Goal: Task Accomplishment & Management: Manage account settings

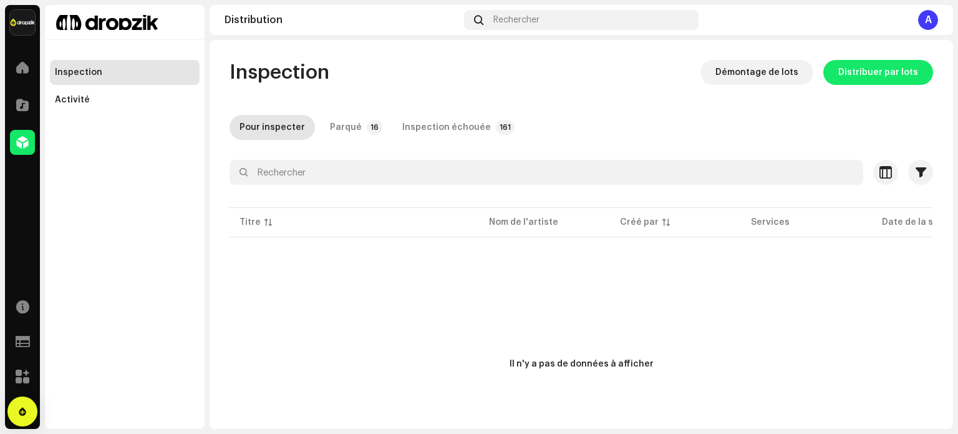
click at [21, 145] on span at bounding box center [22, 142] width 12 height 10
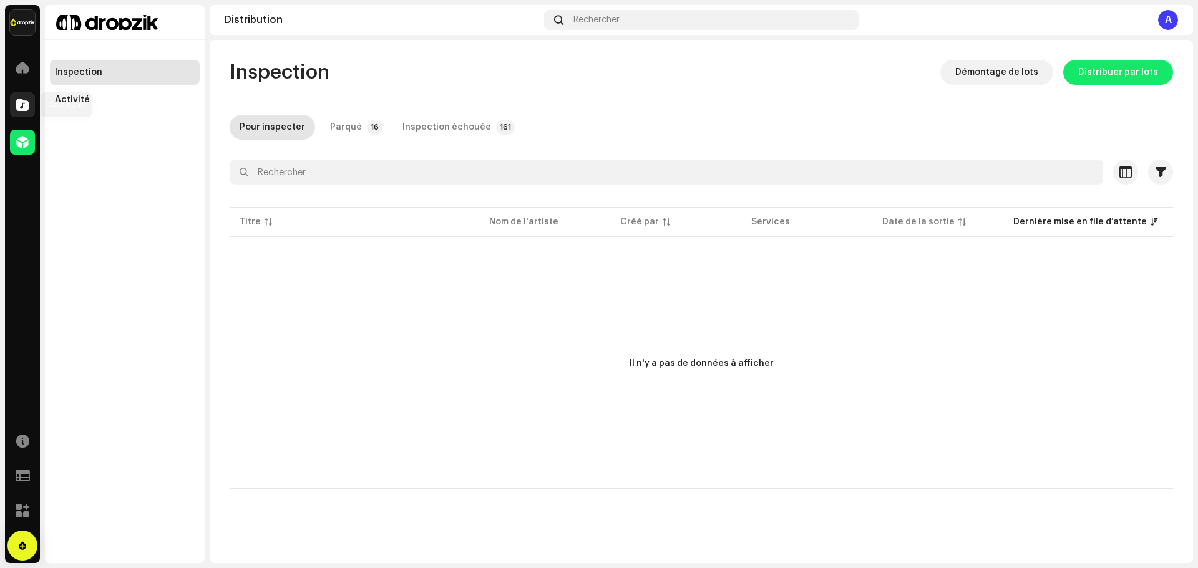
click at [27, 107] on span at bounding box center [22, 105] width 12 height 10
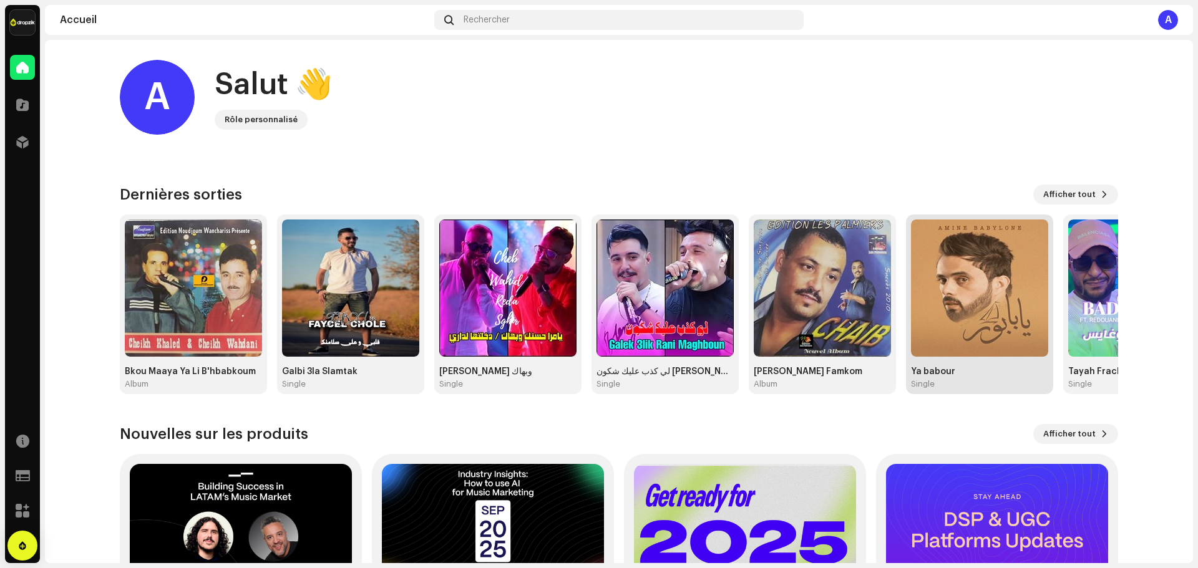
click at [977, 297] on img at bounding box center [979, 288] width 137 height 137
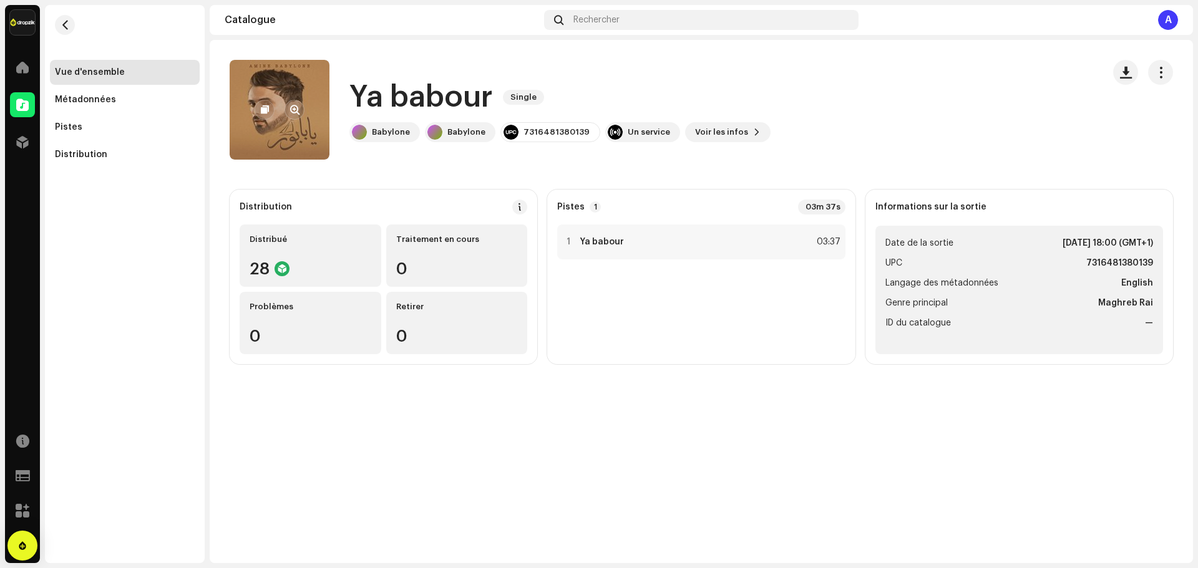
click at [312, 137] on re-a-cover at bounding box center [280, 110] width 100 height 100
click at [296, 111] on span "button" at bounding box center [294, 110] width 9 height 10
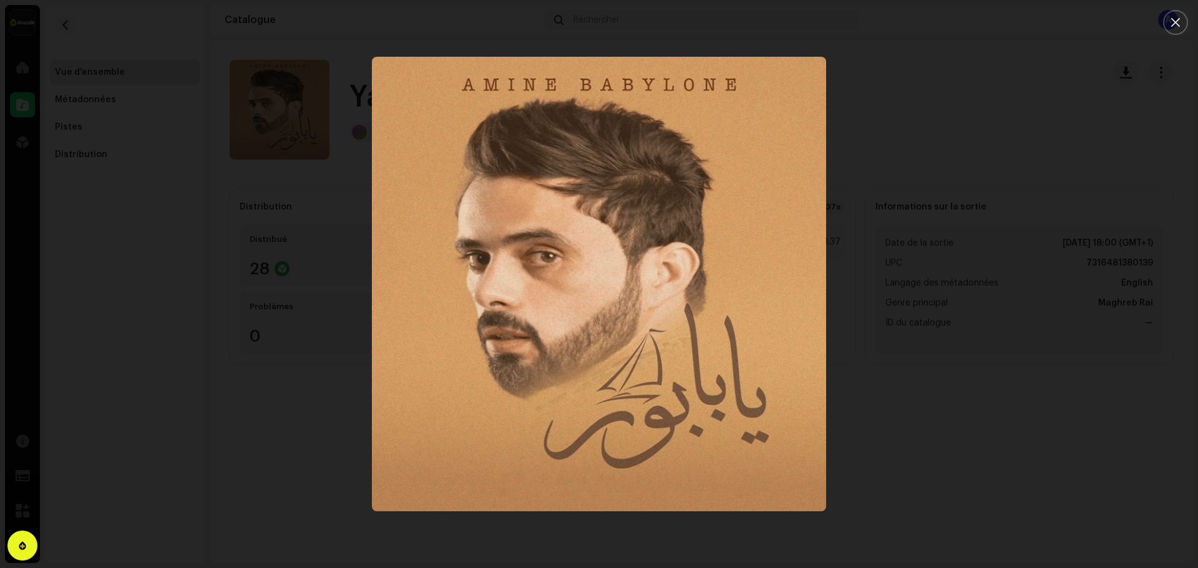
click at [941, 421] on div at bounding box center [599, 284] width 1198 height 568
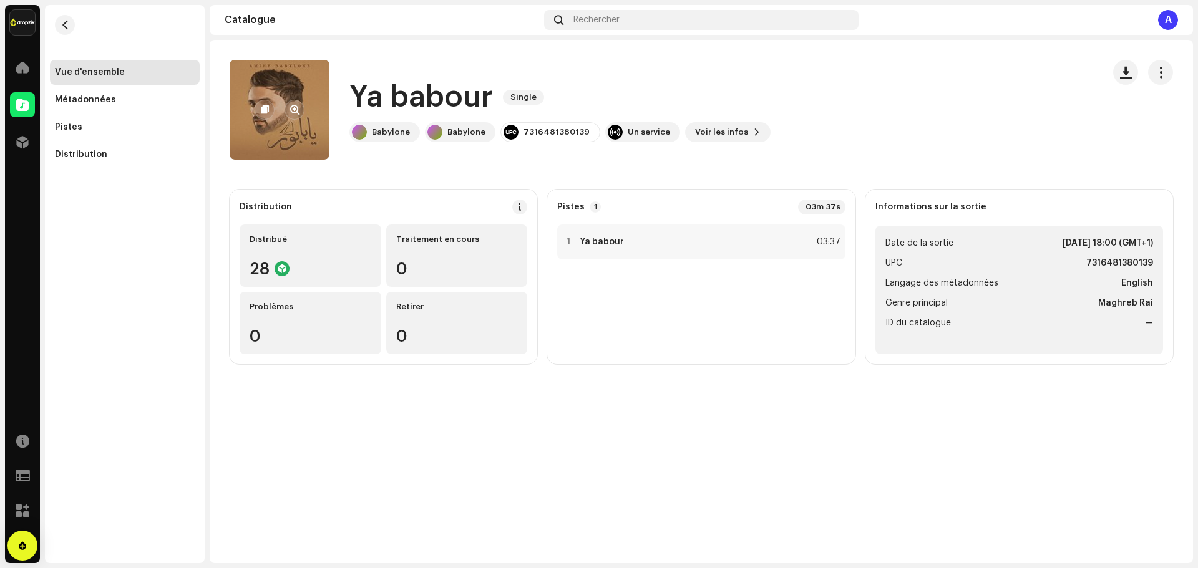
click at [313, 111] on re-a-cover at bounding box center [280, 110] width 100 height 100
click at [311, 124] on re-a-cover at bounding box center [280, 110] width 100 height 100
click at [280, 133] on re-a-cover at bounding box center [280, 110] width 100 height 100
click at [292, 111] on span "button" at bounding box center [294, 110] width 9 height 10
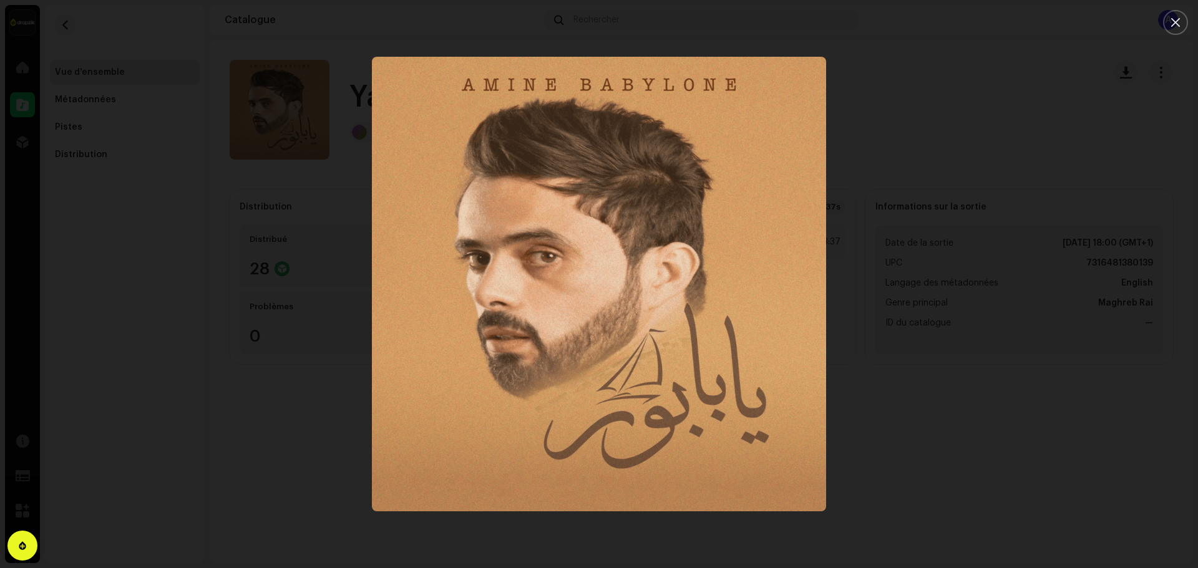
drag, startPoint x: 880, startPoint y: 397, endPoint x: 907, endPoint y: 452, distance: 60.6
click at [912, 455] on div at bounding box center [599, 284] width 1198 height 568
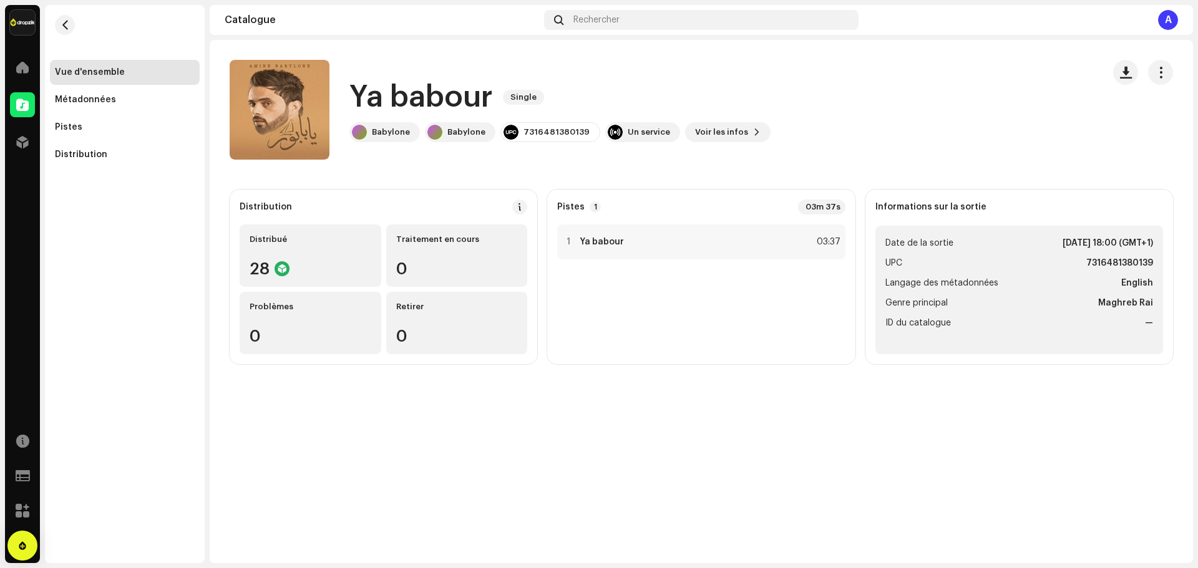
drag, startPoint x: 1158, startPoint y: 75, endPoint x: 1144, endPoint y: 89, distance: 19.9
click at [1158, 75] on span "button" at bounding box center [1161, 72] width 12 height 10
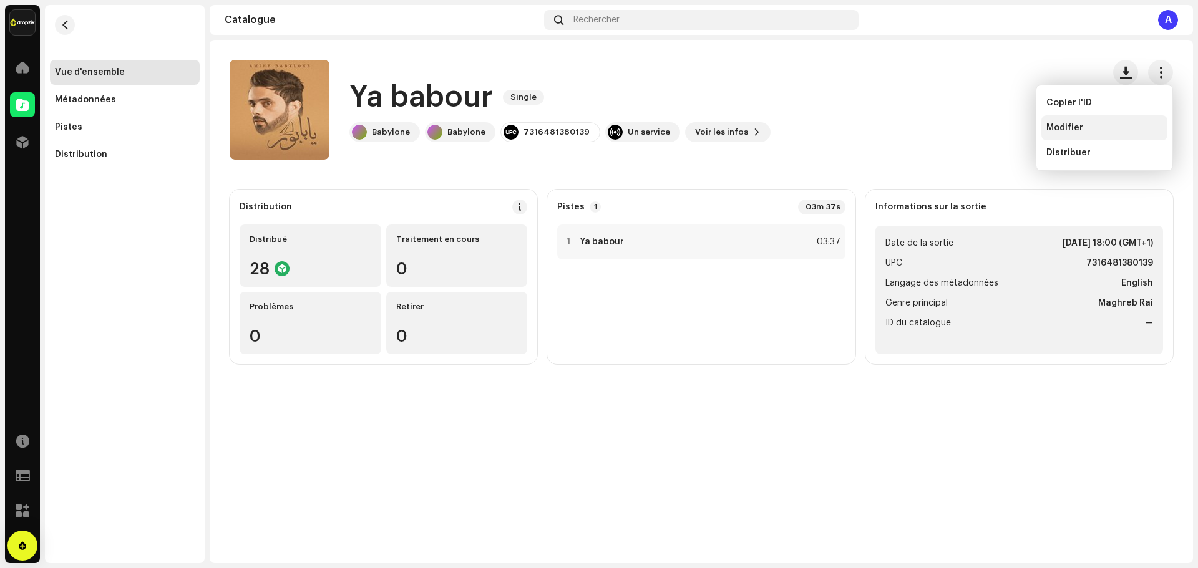
click at [1056, 129] on span "Modifier" at bounding box center [1064, 128] width 37 height 10
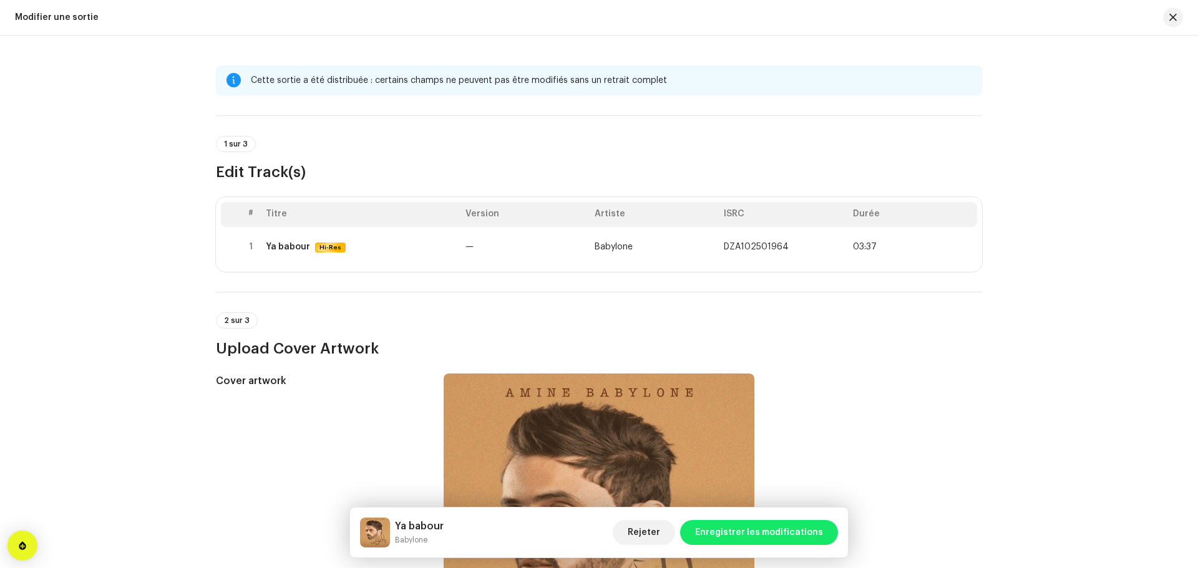
scroll to position [312, 0]
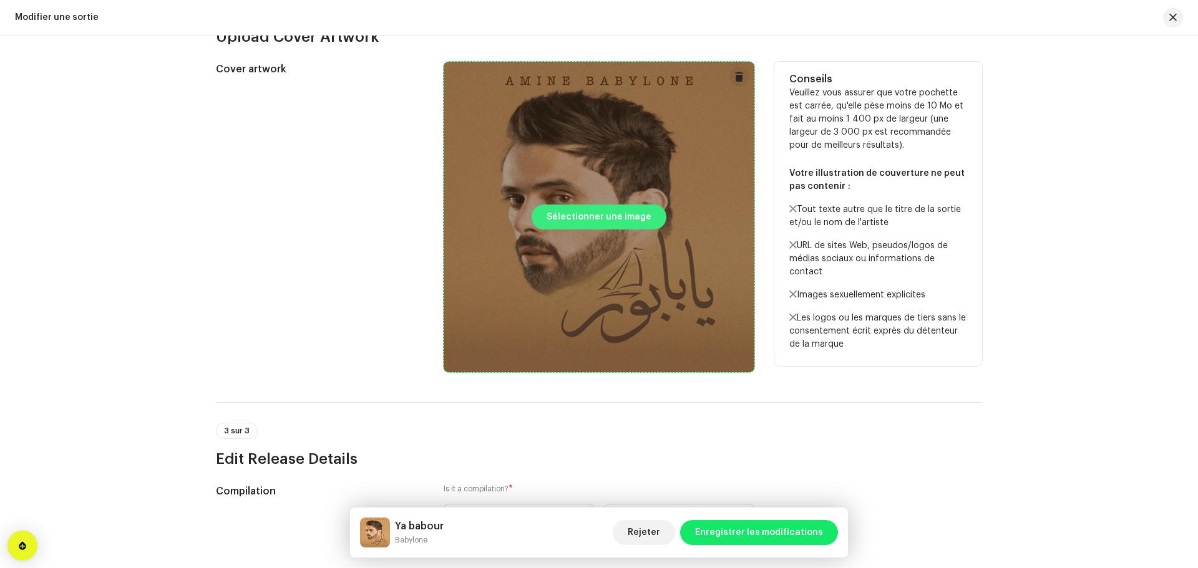
click at [613, 225] on span "Sélectionner une image" at bounding box center [599, 217] width 105 height 25
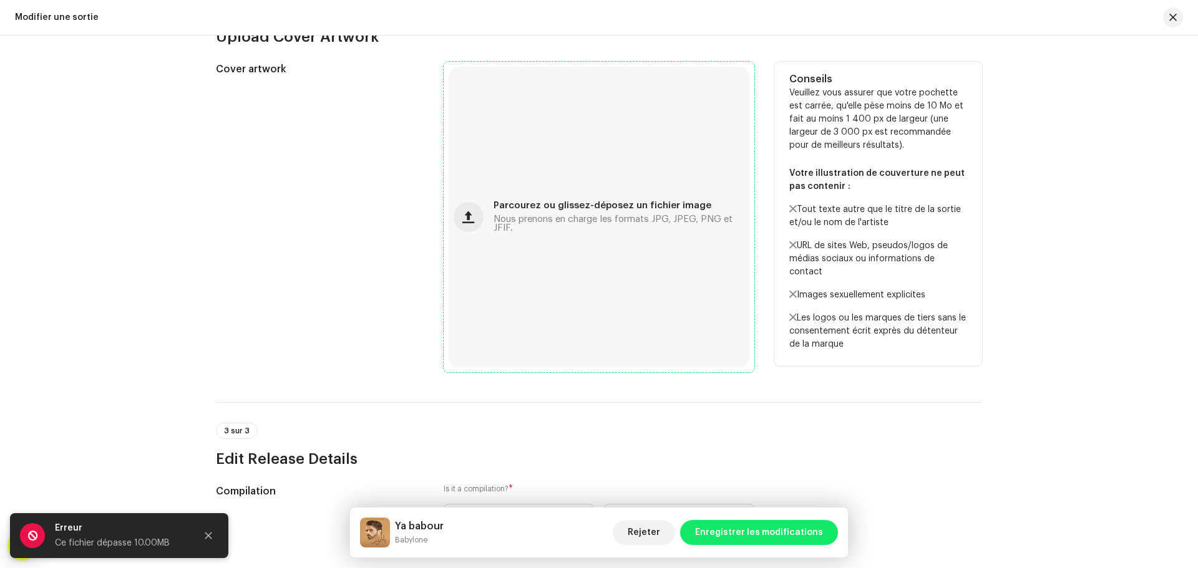
click at [565, 211] on div "Parcourez ou glissez-déposez un fichier image Nous prenons en charge les format…" at bounding box center [619, 217] width 251 height 31
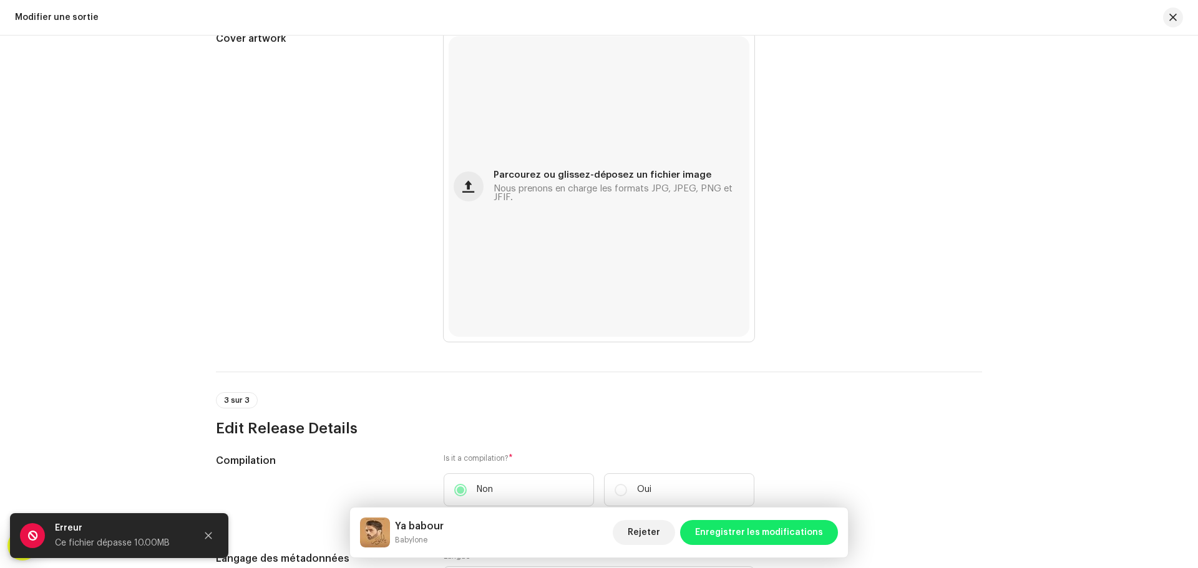
scroll to position [562, 0]
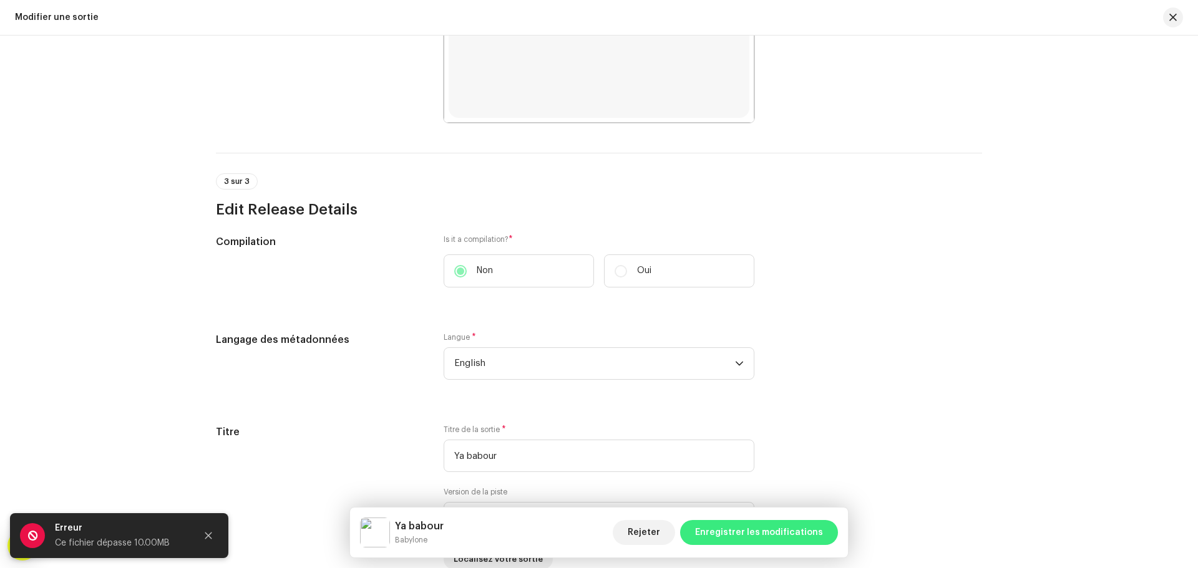
click at [776, 532] on span "Enregistrer les modifications" at bounding box center [759, 532] width 128 height 25
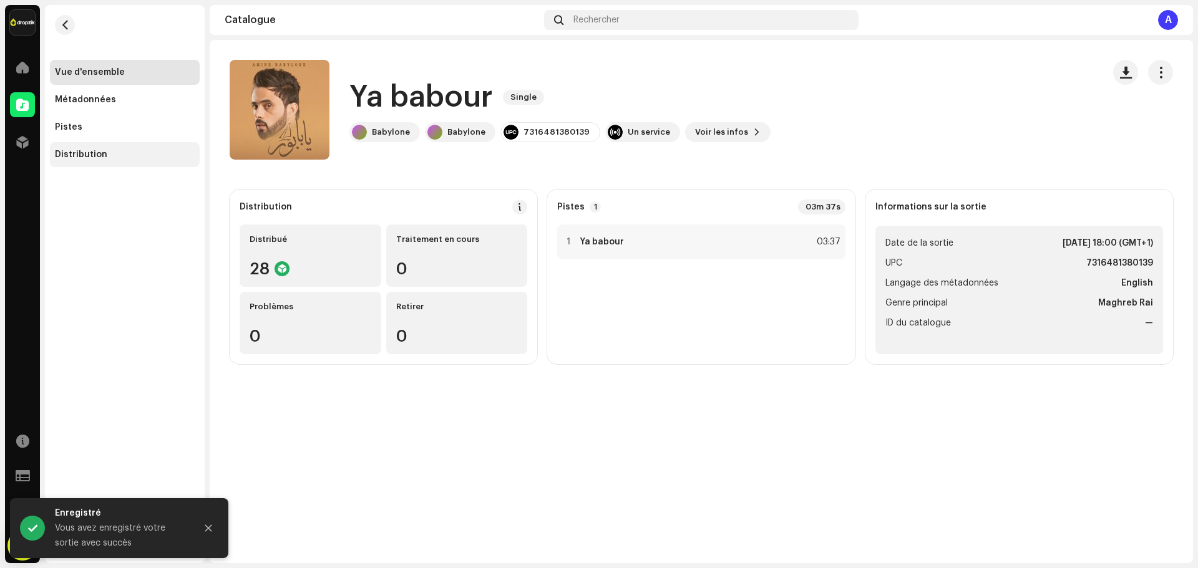
click at [104, 157] on div "Distribution" at bounding box center [125, 155] width 140 height 10
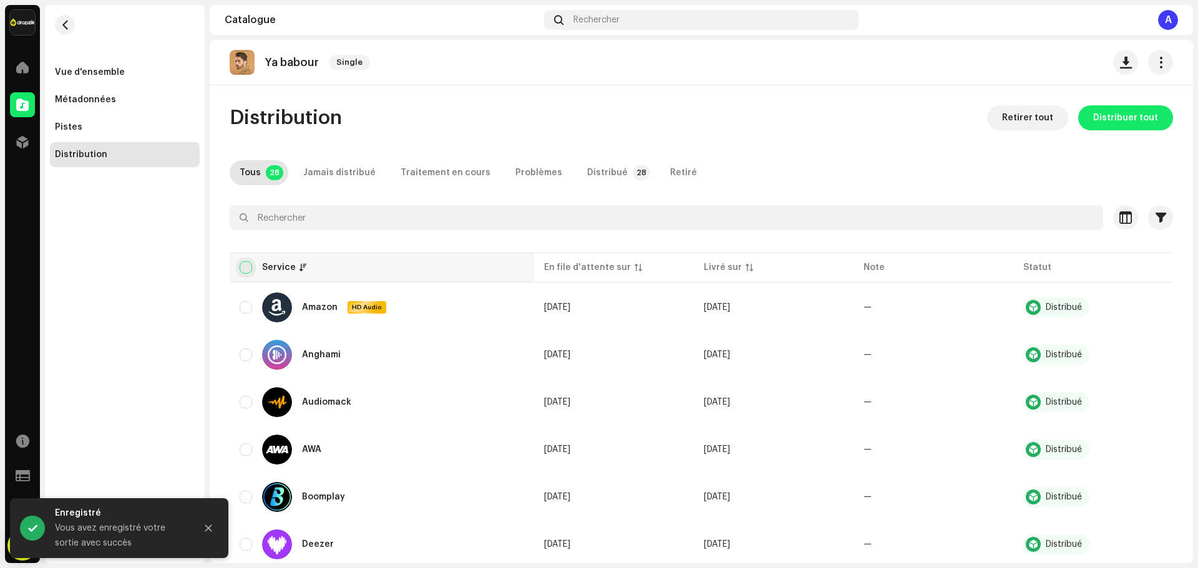
click at [245, 265] on input "checkbox" at bounding box center [246, 267] width 12 height 12
checkbox input "true"
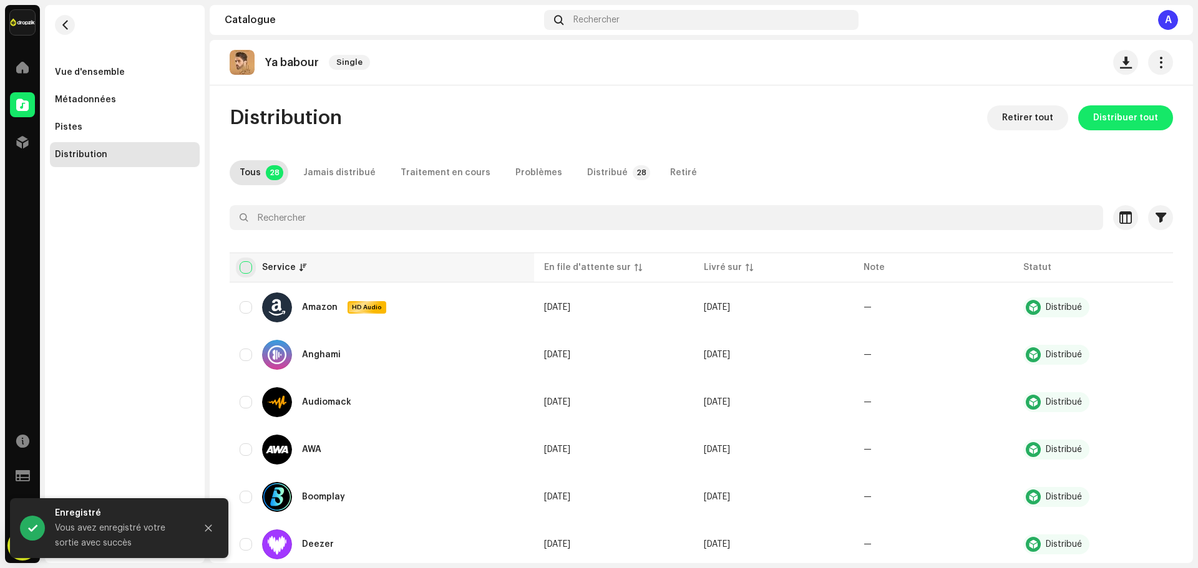
checkbox input "true"
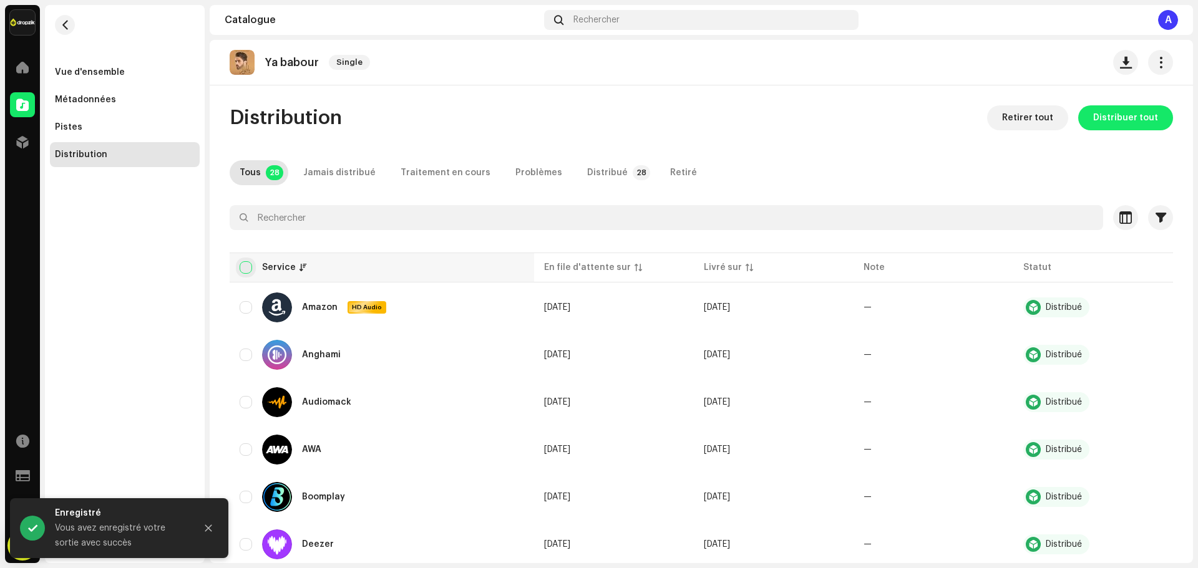
checkbox input "true"
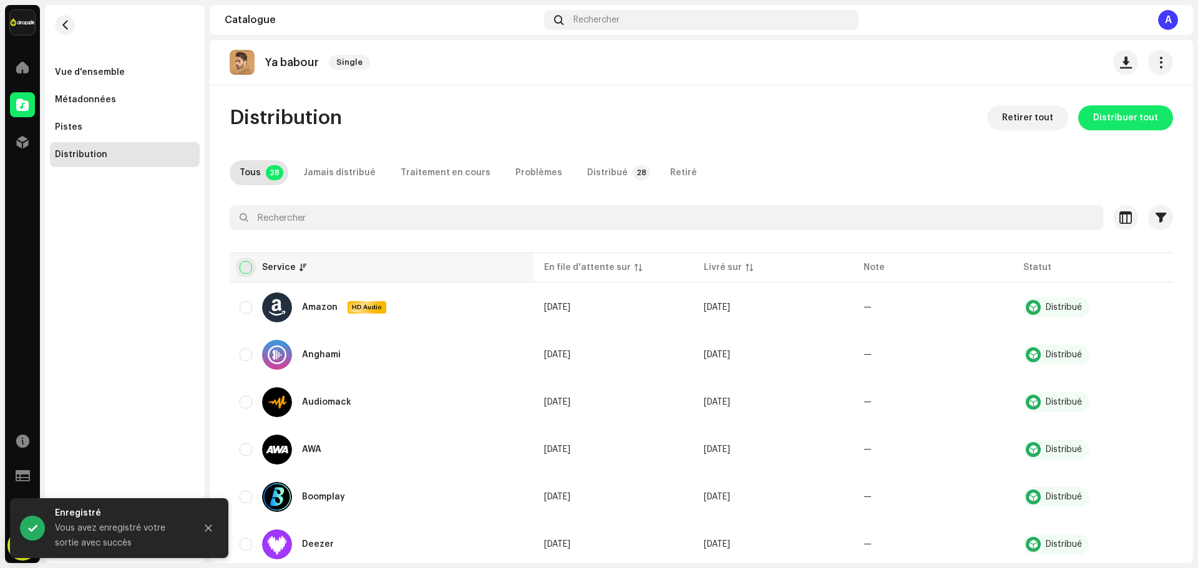
checkbox input "true"
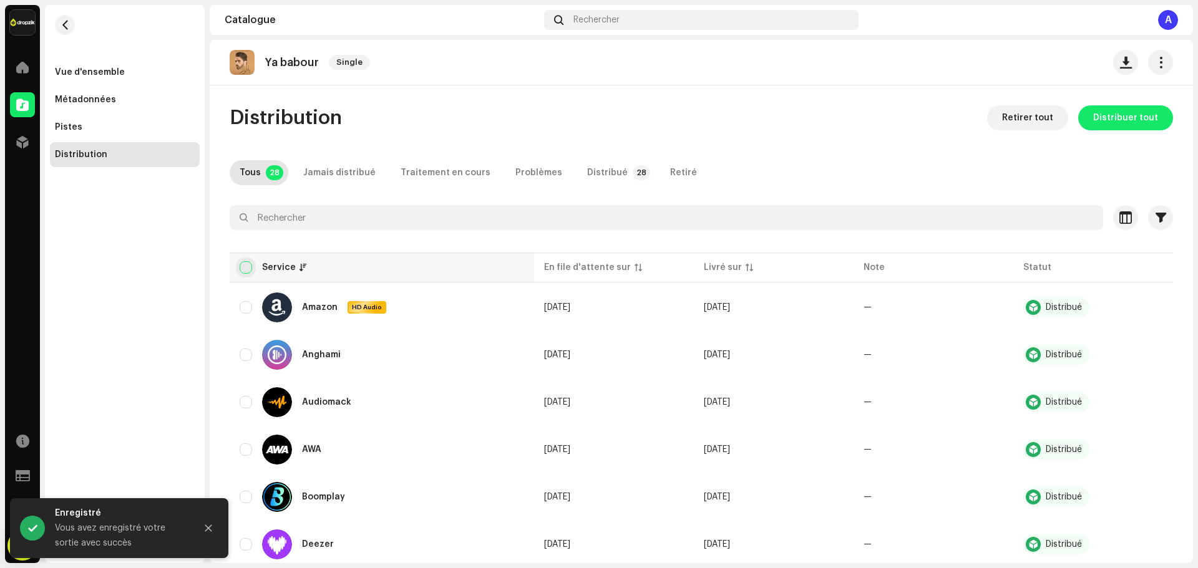
checkbox input "true"
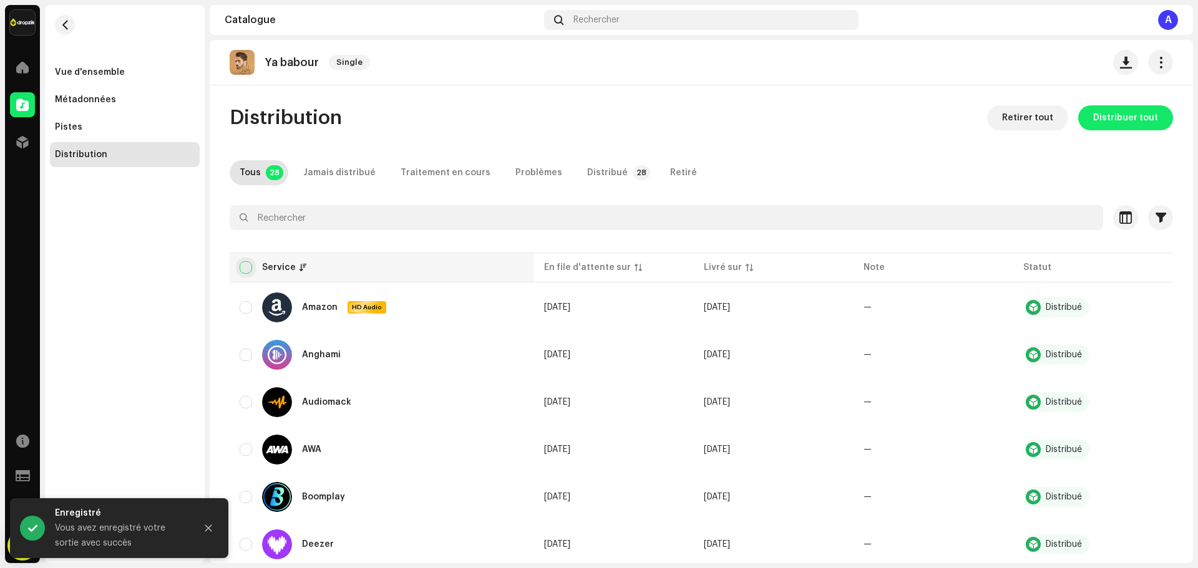
checkbox input "true"
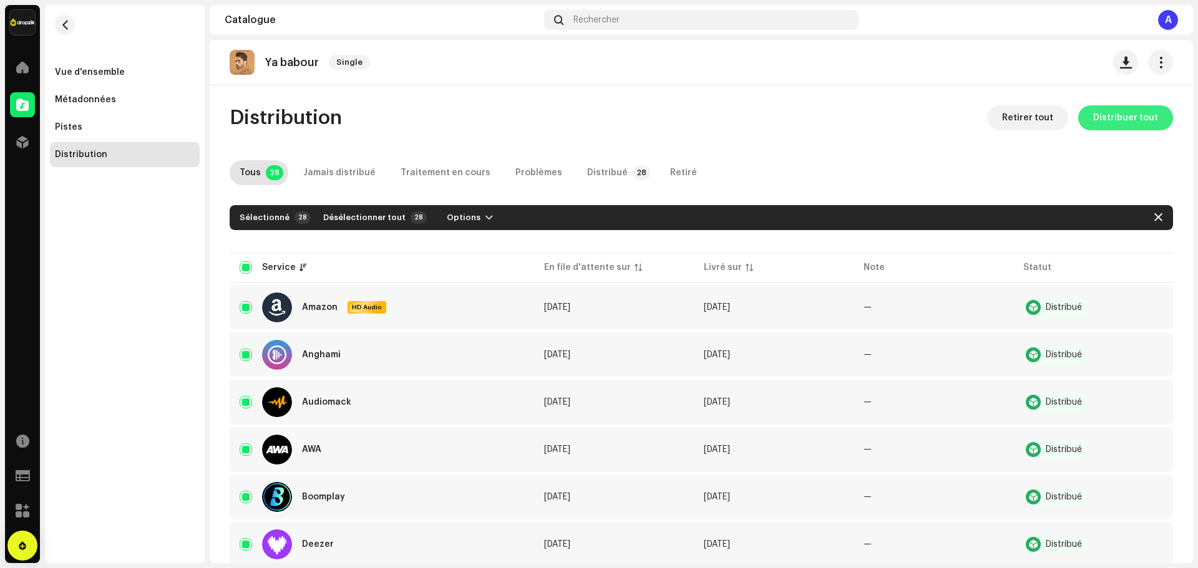
click at [1121, 112] on span "Distribuer tout" at bounding box center [1125, 117] width 65 height 25
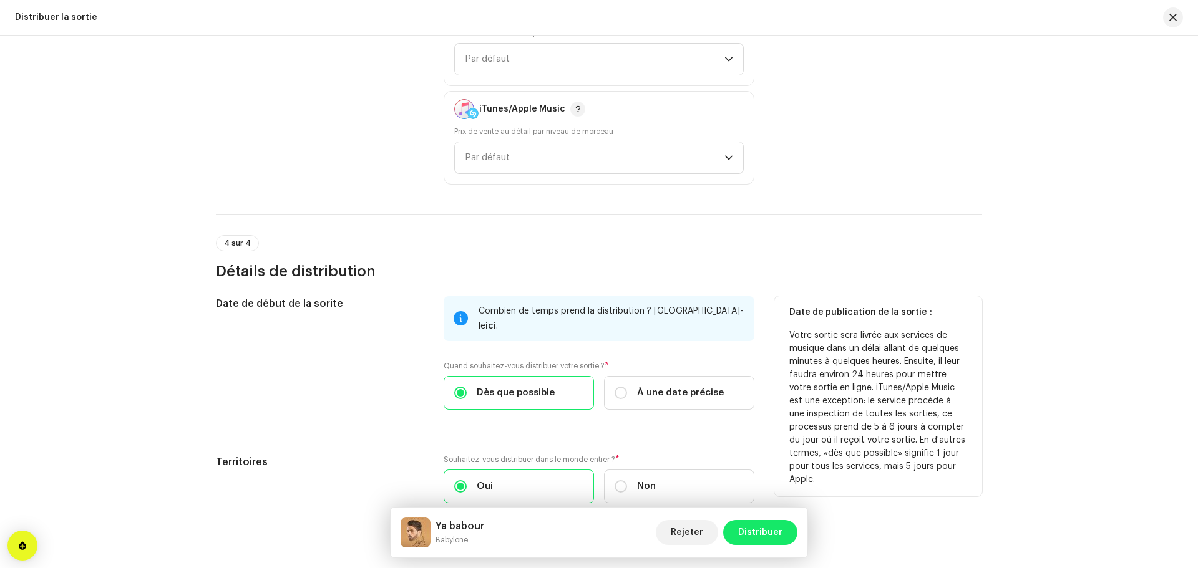
scroll to position [1864, 0]
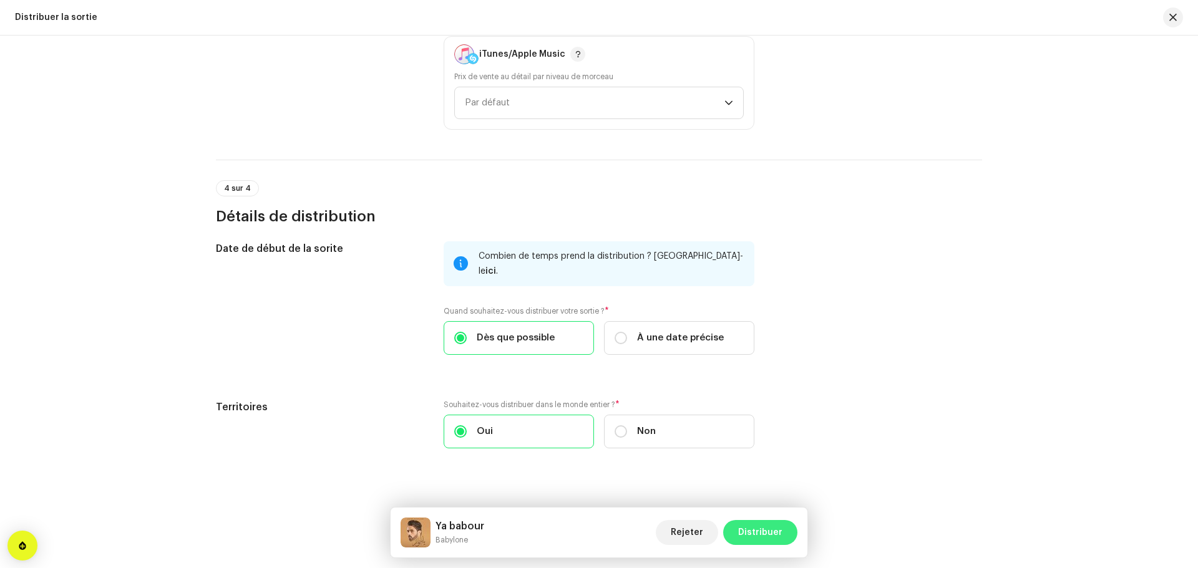
click at [776, 524] on span "Distribuer" at bounding box center [760, 532] width 44 height 25
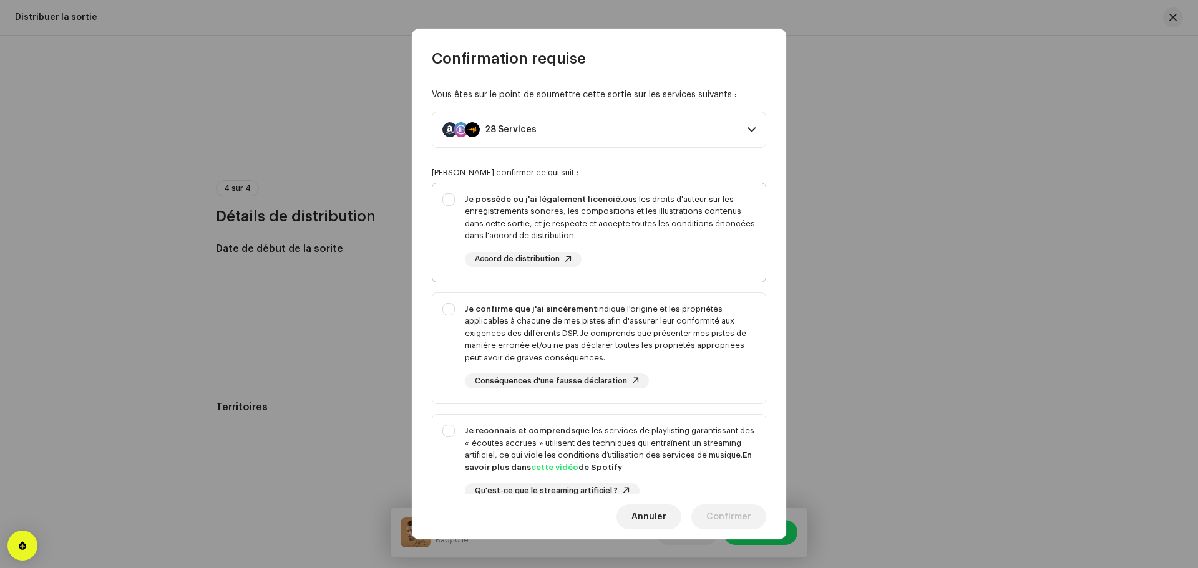
drag, startPoint x: 645, startPoint y: 238, endPoint x: 649, endPoint y: 278, distance: 40.8
click at [645, 238] on div "Je possède ou j'ai légalement licencié tous les droits d'auteur sur les enregis…" at bounding box center [610, 217] width 291 height 49
checkbox input "true"
click at [645, 323] on div "Je confirme que j'ai sincèrement indiqué l'origine et les propriétés applicable…" at bounding box center [610, 333] width 291 height 61
checkbox input "true"
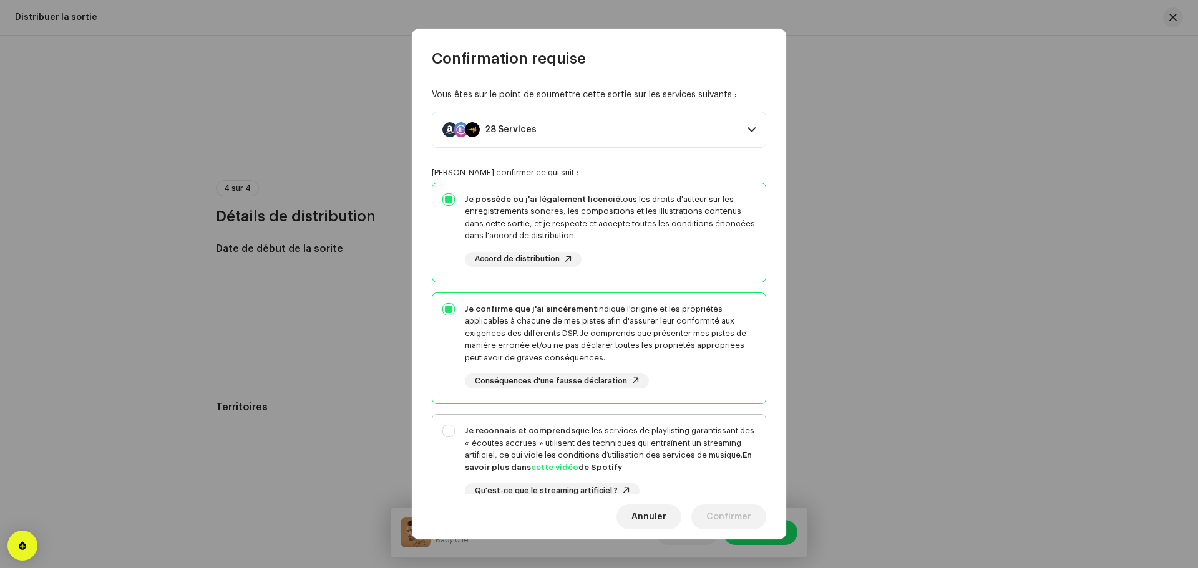
click at [636, 433] on div "Je reconnais et comprends que les services de playlisting garantissant des « éc…" at bounding box center [610, 449] width 291 height 49
checkbox input "true"
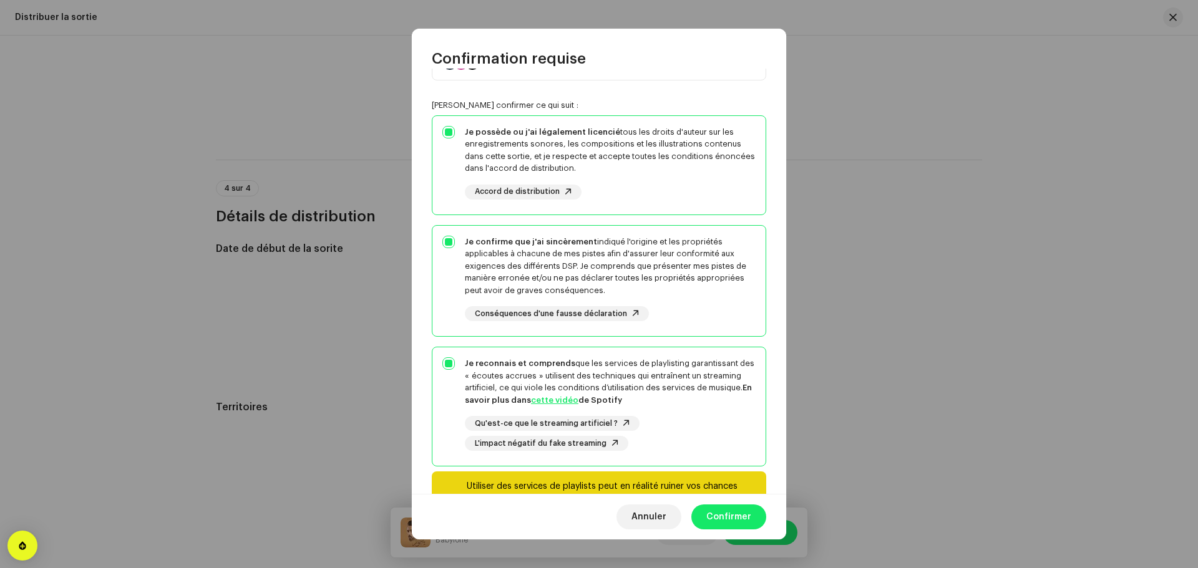
scroll to position [125, 0]
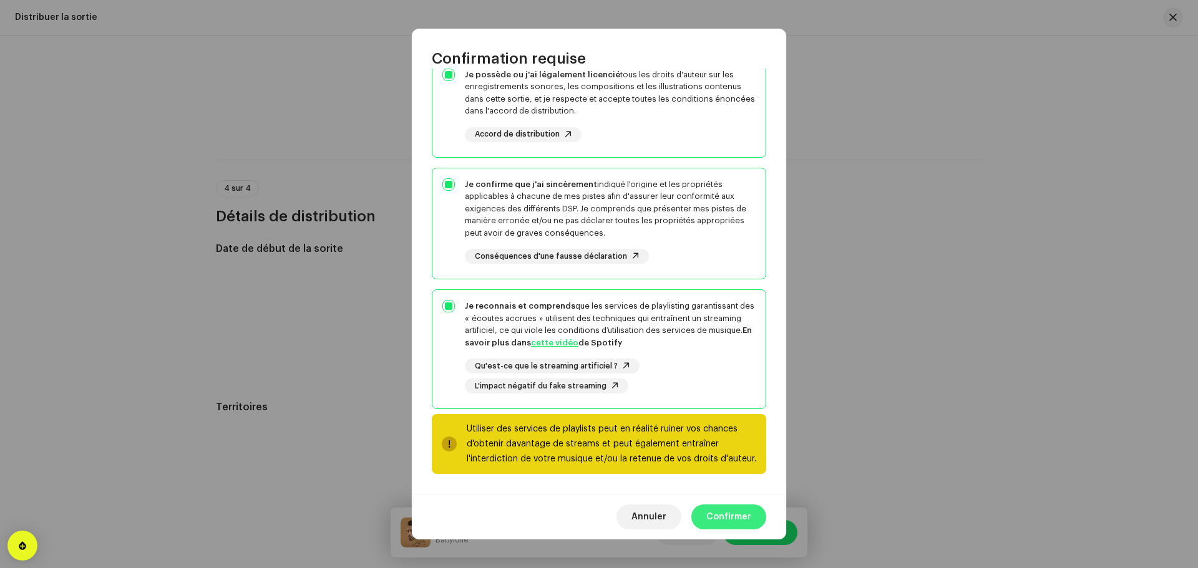
click at [731, 521] on span "Confirmer" at bounding box center [728, 517] width 45 height 25
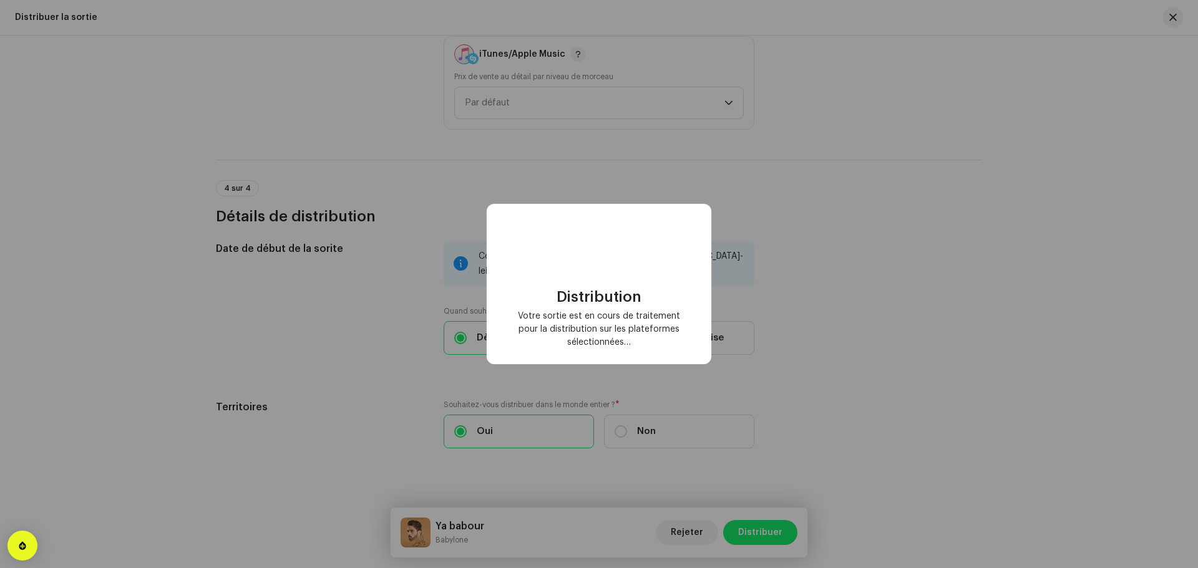
checkbox input "false"
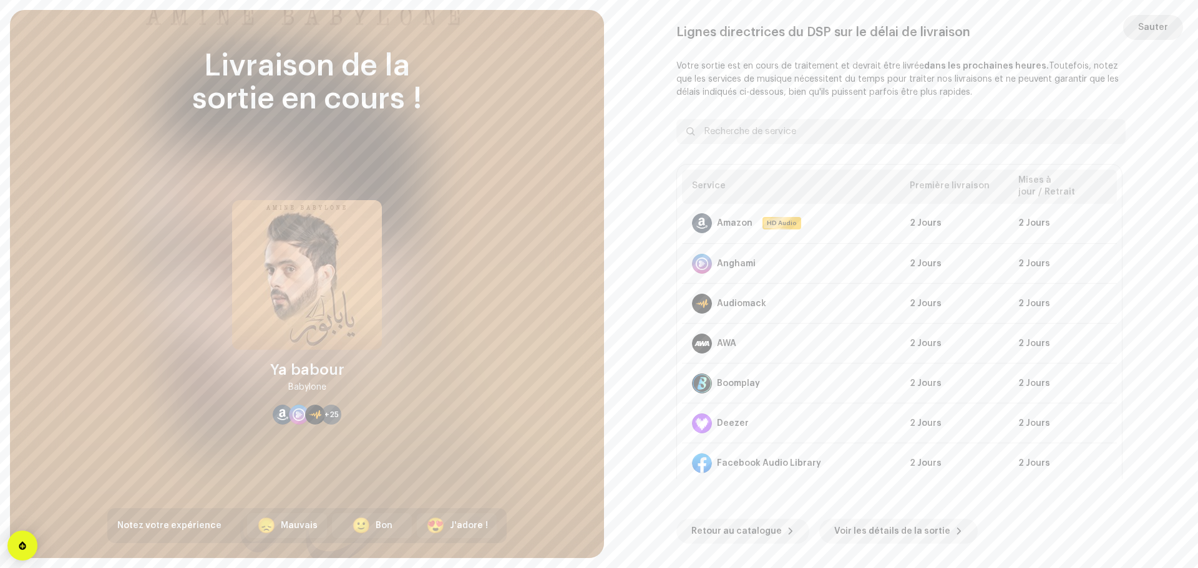
click at [1158, 34] on span "Sauter" at bounding box center [1153, 27] width 30 height 25
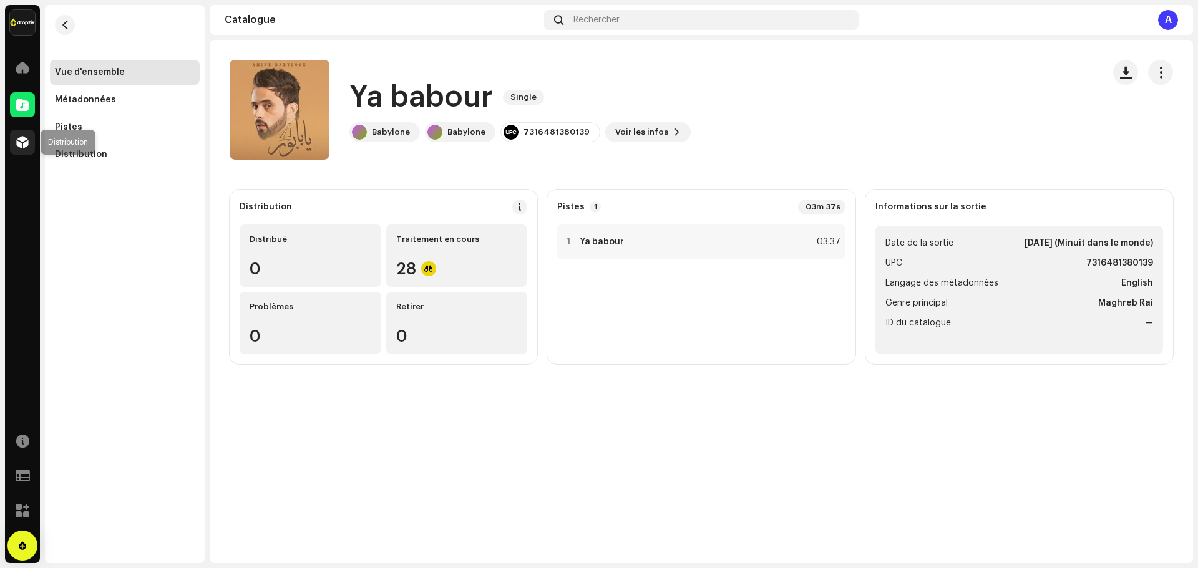
click at [15, 147] on div at bounding box center [22, 142] width 25 height 25
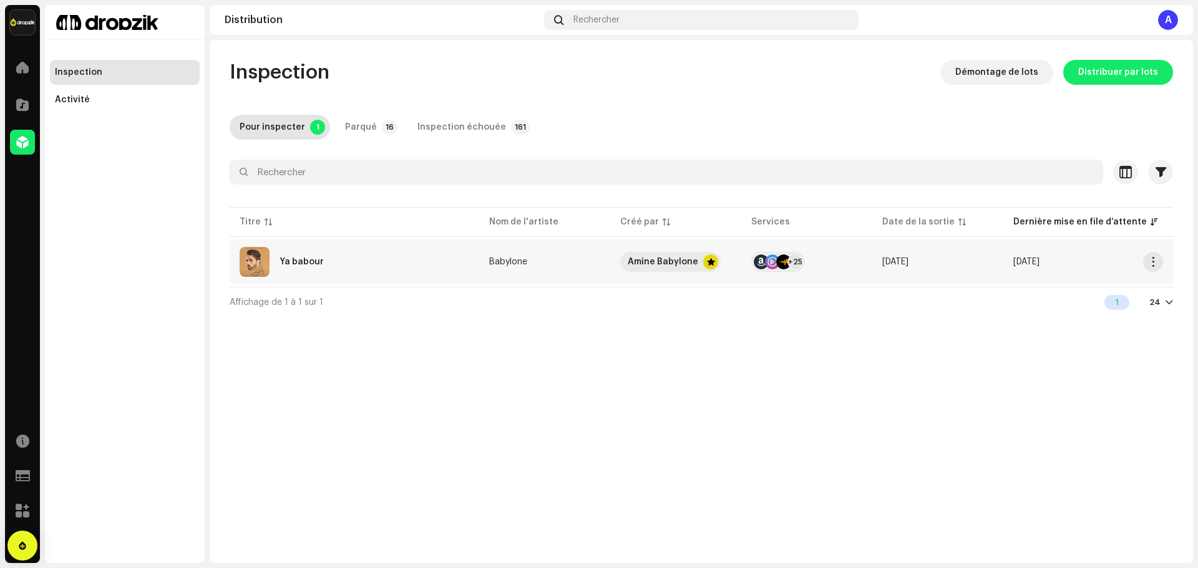
click at [550, 258] on re-a-table-link "Babylone" at bounding box center [544, 262] width 111 height 9
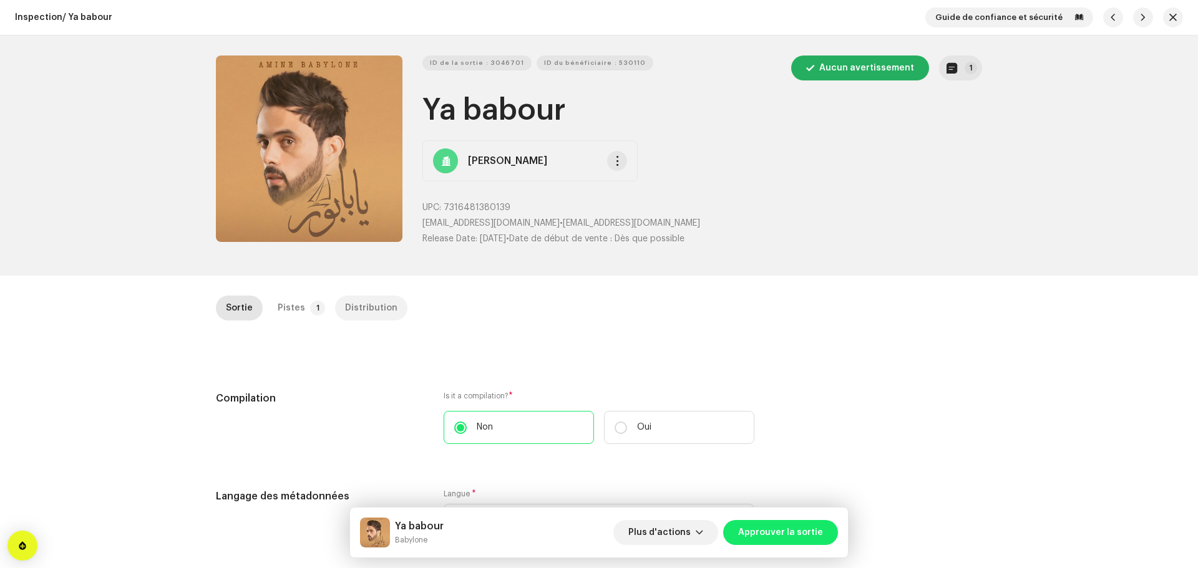
click at [376, 300] on div "Distribution" at bounding box center [371, 308] width 52 height 25
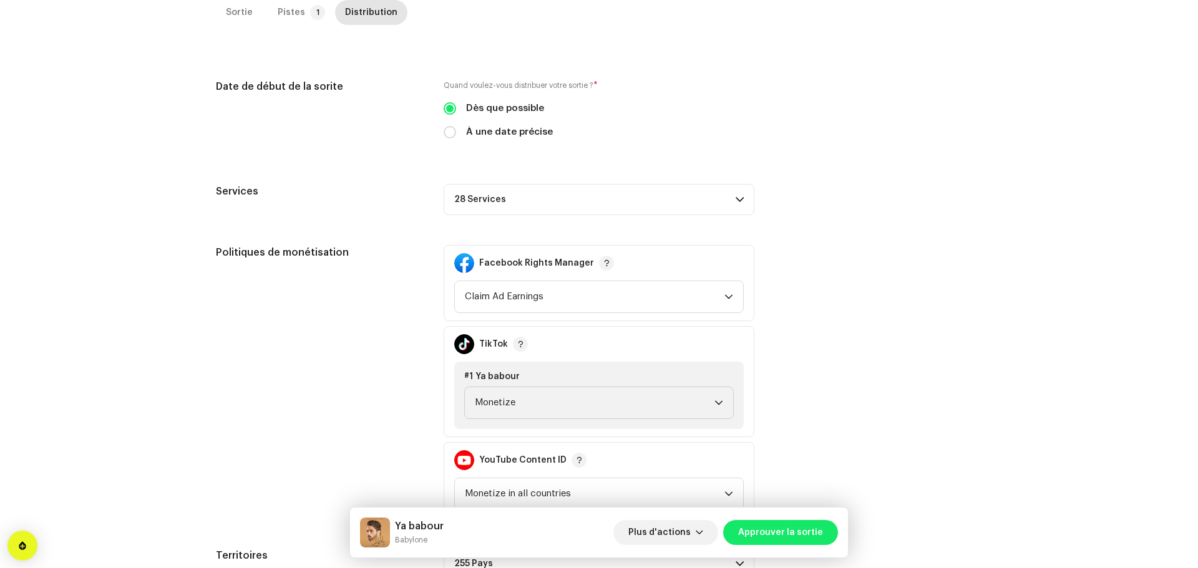
scroll to position [413, 0]
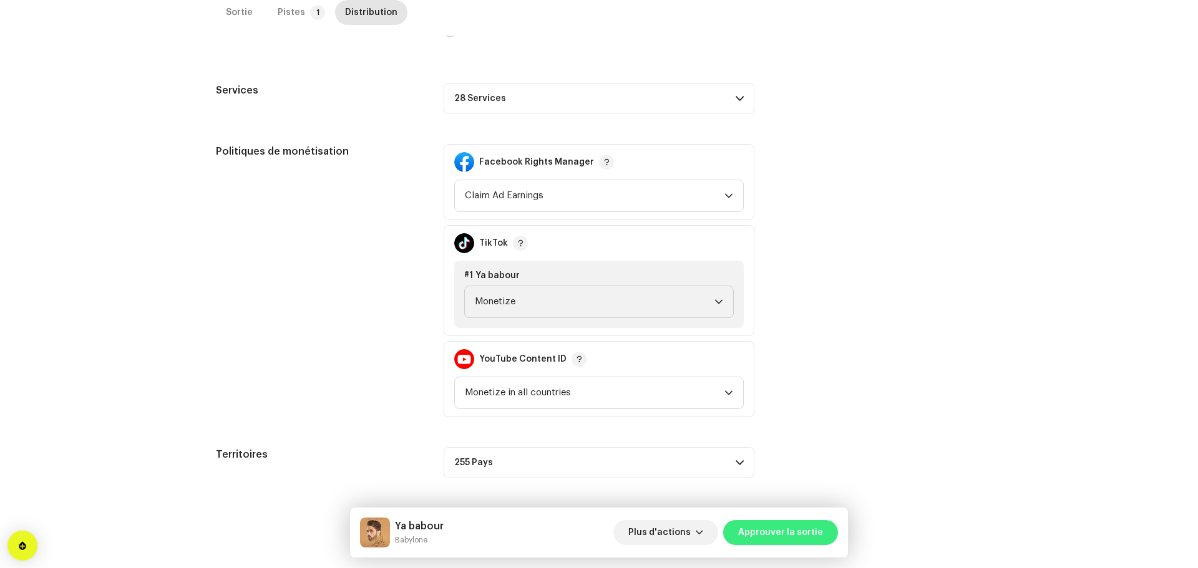
click at [806, 528] on span "Approuver la sortie" at bounding box center [780, 532] width 85 height 25
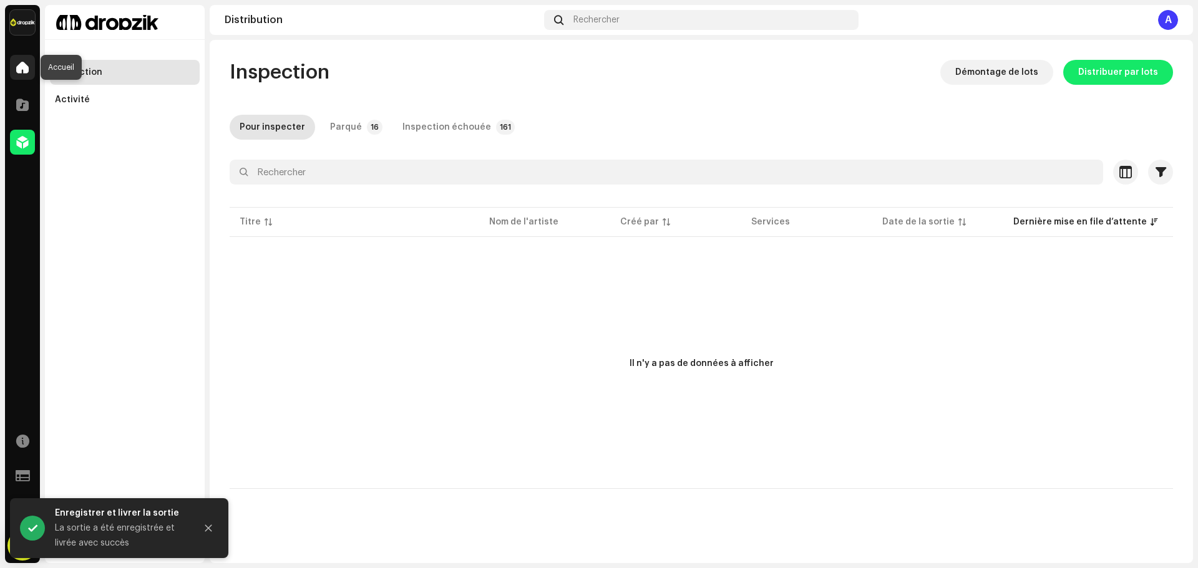
click at [24, 67] on span at bounding box center [22, 67] width 12 height 10
